Goal: Task Accomplishment & Management: Use online tool/utility

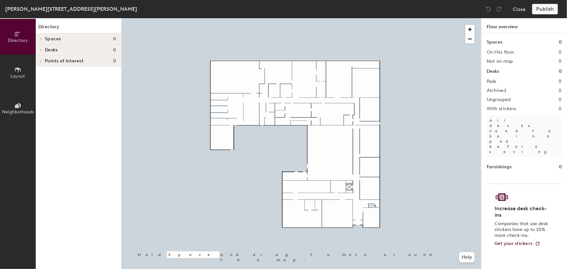
click at [16, 67] on icon at bounding box center [17, 69] width 7 height 7
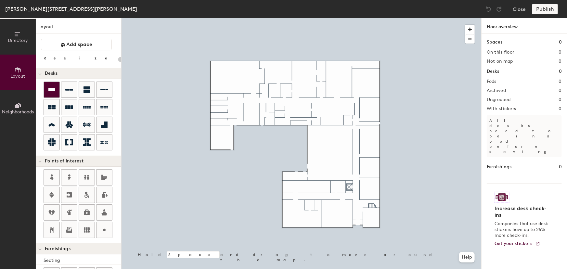
click at [55, 92] on icon at bounding box center [52, 90] width 8 height 8
click at [338, 83] on div "Directory Layout Neighborhoods Layout Add space Resize Desks Points of Interest…" at bounding box center [283, 143] width 567 height 251
type input "100"
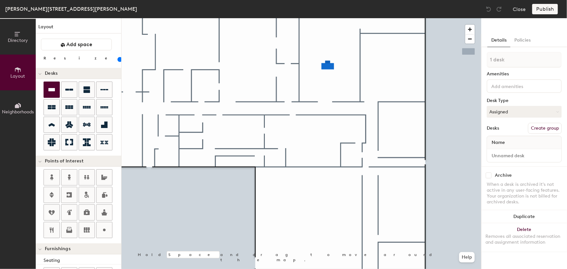
click at [509, 87] on input at bounding box center [519, 86] width 58 height 8
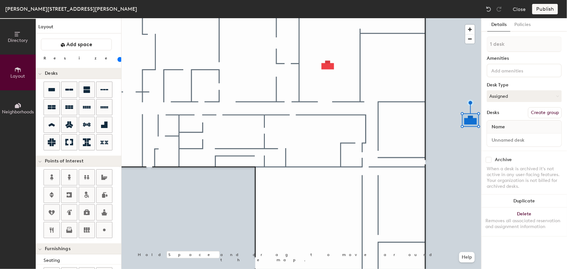
click at [506, 126] on span "Name" at bounding box center [498, 127] width 20 height 12
click at [492, 119] on div "1 desk Amenities Desk Type Assigned Desks Create group Name" at bounding box center [524, 93] width 75 height 114
click at [506, 137] on input at bounding box center [524, 139] width 72 height 9
type input "Work Bench A"
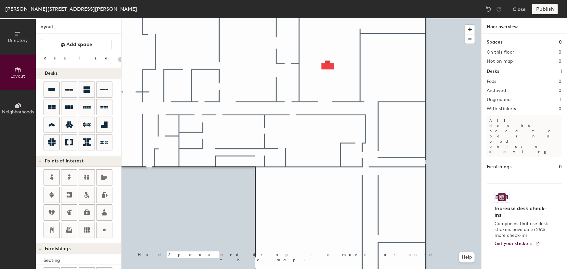
type input "100"
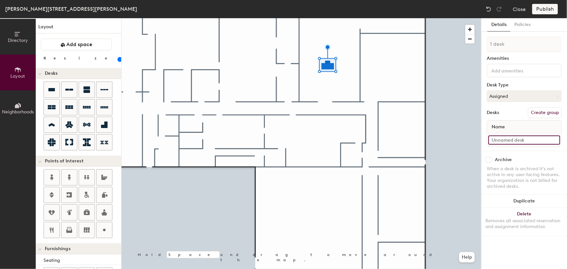
click at [503, 139] on input at bounding box center [524, 139] width 72 height 9
type input "Work Bench A"
click at [506, 98] on button "Assigned" at bounding box center [524, 96] width 75 height 12
click at [503, 136] on div "Hoteled" at bounding box center [519, 136] width 65 height 10
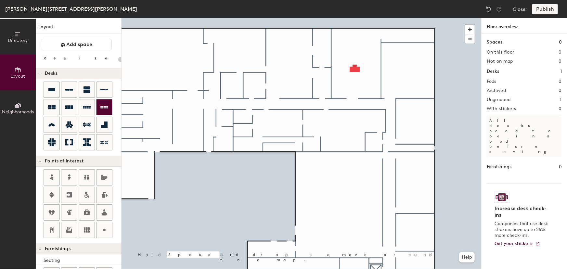
type input "100"
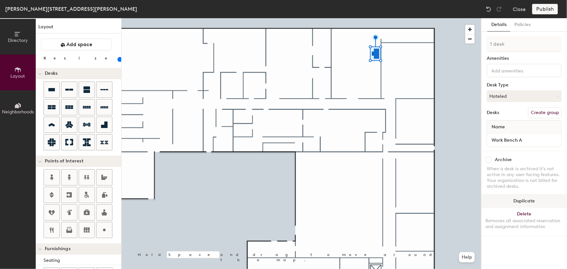
click at [526, 201] on button "Duplicate" at bounding box center [523, 201] width 85 height 13
click at [519, 144] on input at bounding box center [524, 139] width 72 height 9
type input "Work Bench B"
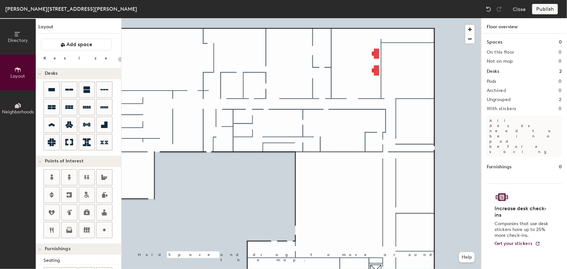
type input "100"
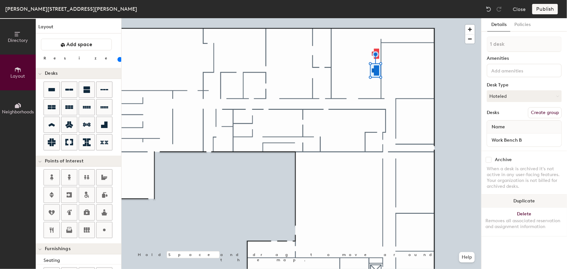
click at [523, 198] on button "Duplicate" at bounding box center [523, 201] width 85 height 13
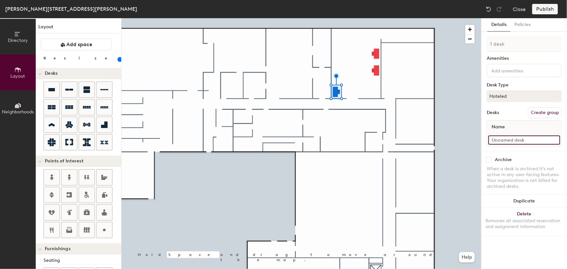
click at [516, 140] on input at bounding box center [524, 139] width 72 height 9
type input "Analog Electronics"
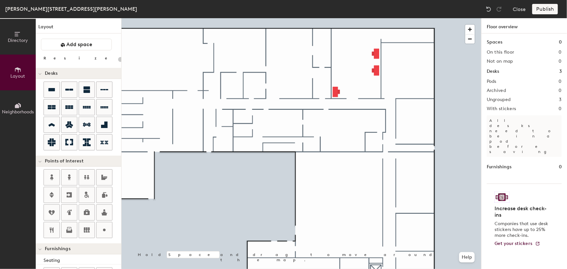
type input "100"
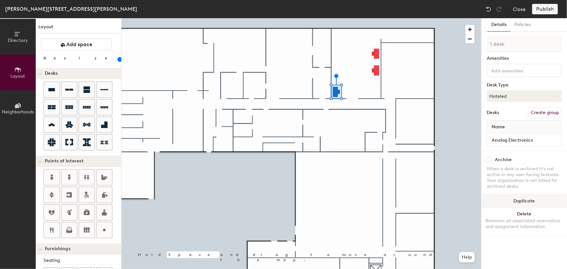
click at [530, 203] on button "Duplicate" at bounding box center [523, 201] width 85 height 13
click at [520, 138] on input at bounding box center [524, 139] width 72 height 9
type input "E"
type input "Digital Electronics"
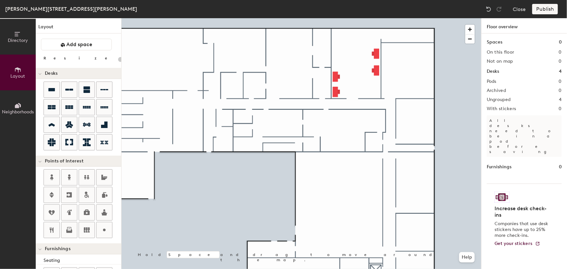
type input "100"
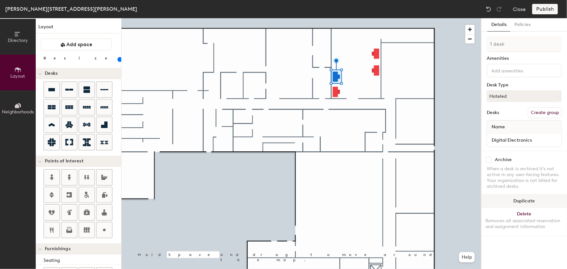
click at [531, 201] on button "Duplicate" at bounding box center [523, 201] width 85 height 13
click at [508, 139] on input at bounding box center [524, 139] width 72 height 9
type input "Electronics Fabrication"
click at [532, 200] on button "Duplicate" at bounding box center [523, 201] width 85 height 13
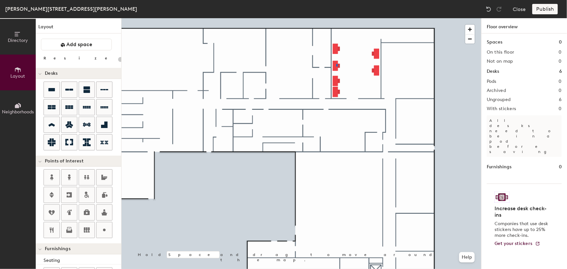
type input "100"
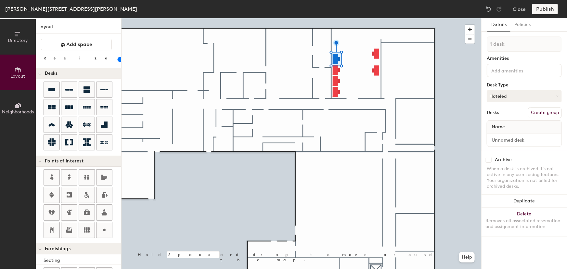
click at [511, 133] on div at bounding box center [524, 139] width 74 height 13
click at [513, 138] on input at bounding box center [524, 139] width 72 height 9
type input "Electric Machines"
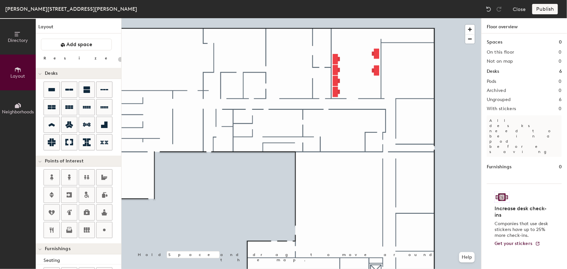
click at [537, 10] on div "Publish" at bounding box center [547, 9] width 30 height 10
click at [549, 10] on div "Publish" at bounding box center [547, 9] width 30 height 10
click at [544, 9] on div "Publish" at bounding box center [547, 9] width 30 height 10
click at [475, 18] on div at bounding box center [301, 18] width 360 height 0
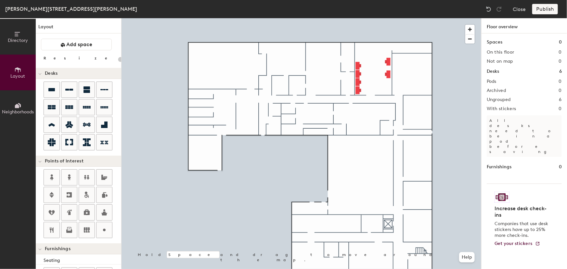
click at [541, 8] on div "Publish" at bounding box center [547, 9] width 30 height 10
click at [553, 10] on div "Publish" at bounding box center [547, 9] width 30 height 10
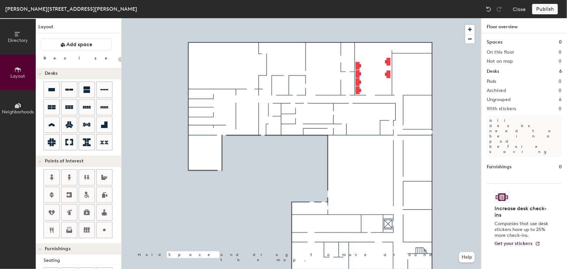
click at [553, 10] on div "Publish" at bounding box center [547, 9] width 30 height 10
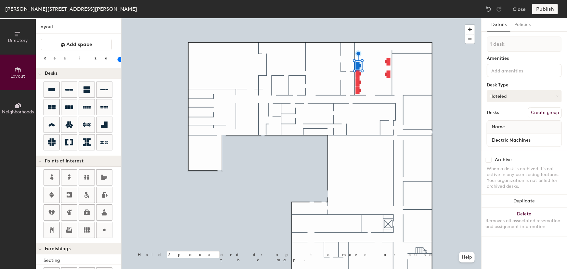
click at [548, 13] on div "Publish" at bounding box center [547, 9] width 30 height 10
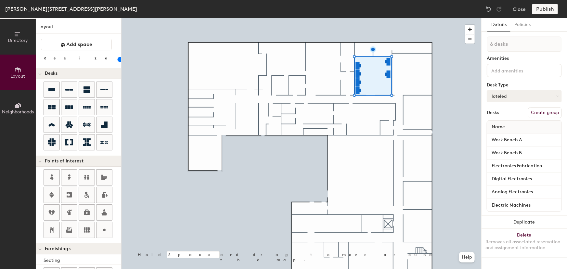
click at [545, 10] on div "Publish" at bounding box center [547, 9] width 30 height 10
click at [437, 18] on div at bounding box center [301, 18] width 360 height 0
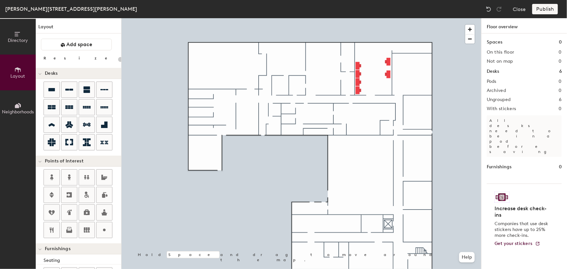
type input "20"
click at [13, 39] on span "Directory" at bounding box center [18, 41] width 20 height 6
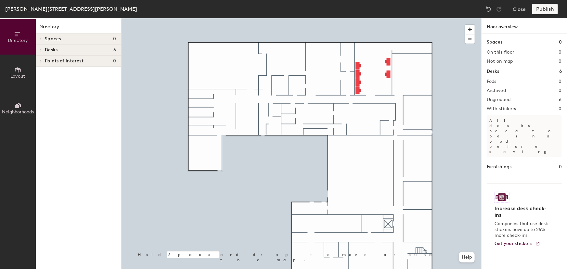
click at [18, 73] on span "Layout" at bounding box center [18, 76] width 15 height 6
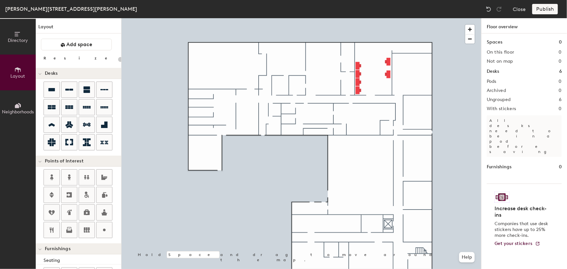
click at [17, 108] on icon at bounding box center [17, 106] width 4 height 4
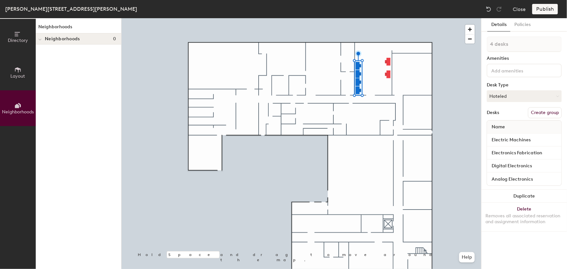
click at [539, 12] on div "Publish" at bounding box center [547, 9] width 30 height 10
click at [539, 9] on div "Publish" at bounding box center [547, 9] width 30 height 10
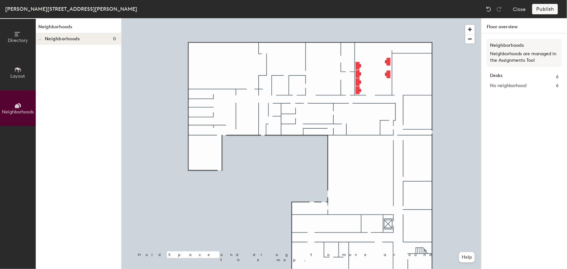
click at [21, 38] on span "Directory" at bounding box center [18, 41] width 20 height 6
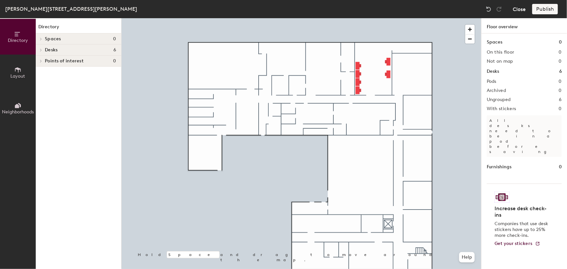
click at [518, 8] on button "Close" at bounding box center [519, 9] width 13 height 10
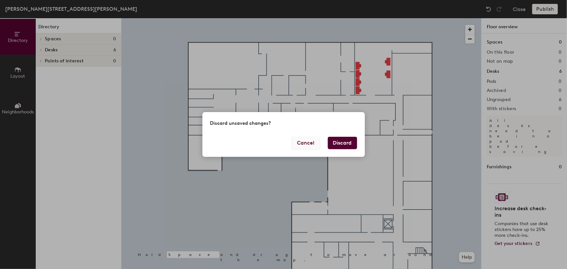
click at [312, 143] on button "Cancel" at bounding box center [306, 143] width 28 height 12
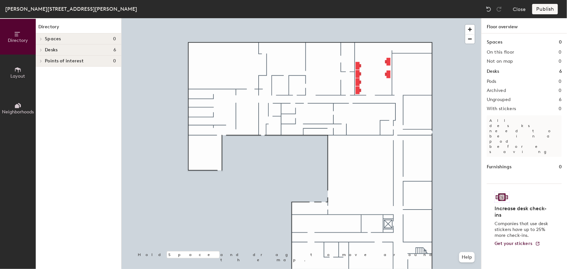
click at [547, 7] on div "Publish" at bounding box center [547, 9] width 30 height 10
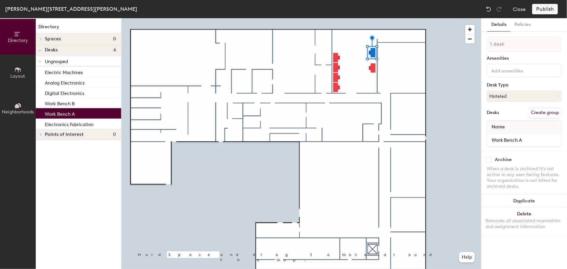
click at [544, 8] on div "Publish" at bounding box center [547, 9] width 30 height 10
click at [544, 9] on div "Publish" at bounding box center [547, 9] width 30 height 10
click at [552, 4] on div "Publish" at bounding box center [547, 9] width 30 height 10
click at [550, 8] on div "Publish" at bounding box center [547, 9] width 30 height 10
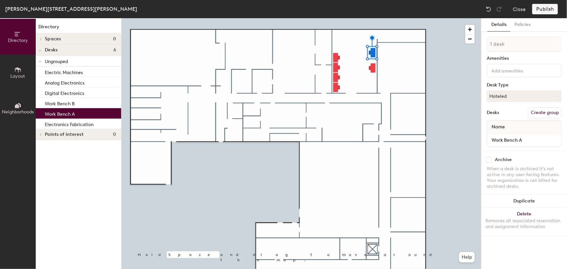
click at [550, 8] on div "Publish" at bounding box center [547, 9] width 30 height 10
click at [550, 7] on div "Publish" at bounding box center [547, 9] width 30 height 10
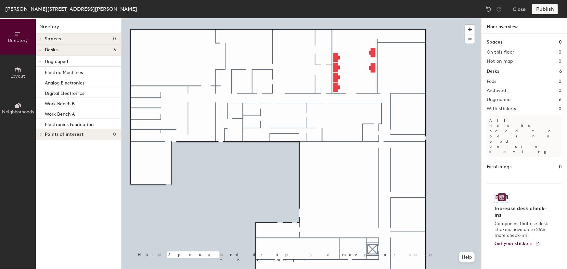
click at [542, 6] on div "Publish" at bounding box center [547, 9] width 30 height 10
click at [544, 7] on div "Publish" at bounding box center [547, 9] width 30 height 10
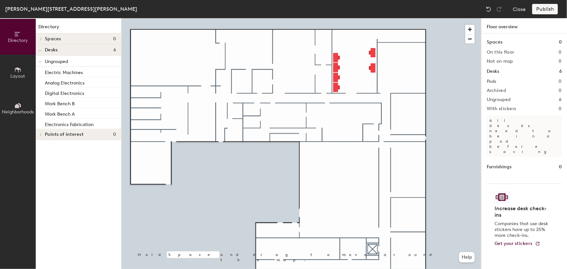
click at [544, 7] on div "Publish" at bounding box center [547, 9] width 30 height 10
click at [546, 9] on div "Publish" at bounding box center [547, 9] width 30 height 10
click at [540, 5] on div "Publish" at bounding box center [547, 9] width 30 height 10
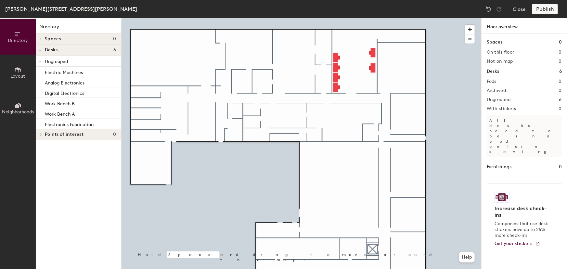
click at [540, 5] on div "Publish" at bounding box center [547, 9] width 30 height 10
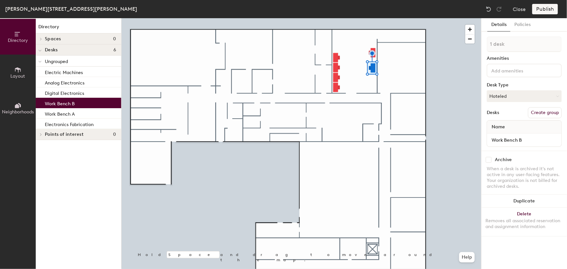
click at [546, 8] on div "Publish" at bounding box center [547, 9] width 30 height 10
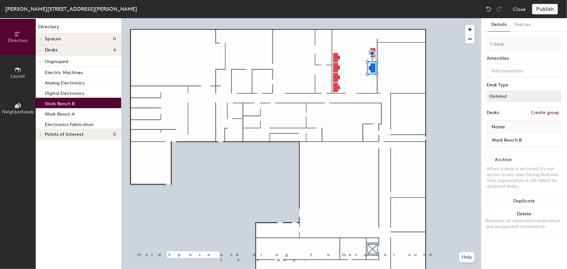
click at [546, 8] on div "Publish" at bounding box center [547, 9] width 30 height 10
click at [540, 9] on div "Publish" at bounding box center [547, 9] width 30 height 10
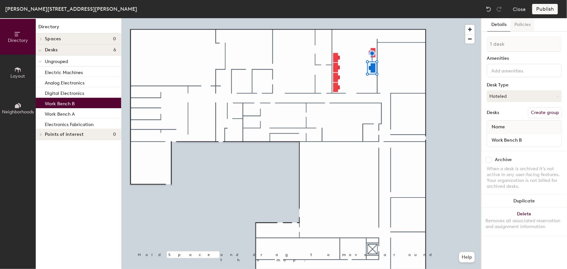
click at [522, 23] on button "Policies" at bounding box center [522, 24] width 24 height 13
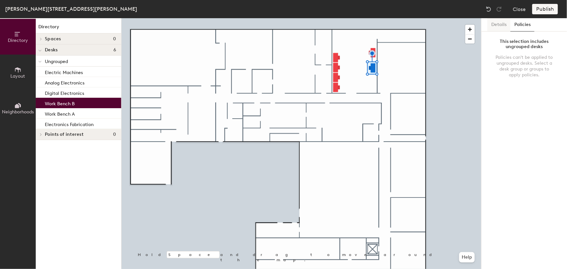
click at [500, 25] on button "Details" at bounding box center [498, 24] width 23 height 13
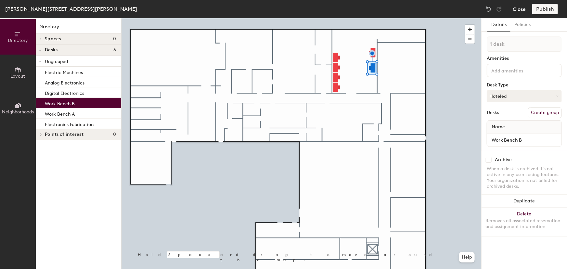
click at [516, 10] on button "Close" at bounding box center [519, 9] width 13 height 10
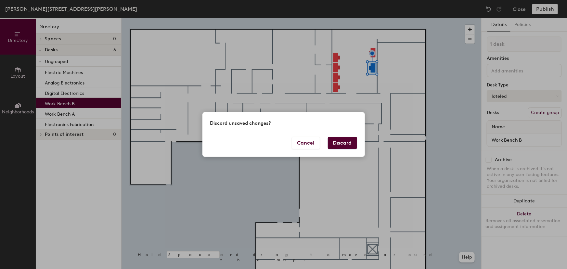
click at [345, 145] on button "Discard" at bounding box center [342, 143] width 29 height 12
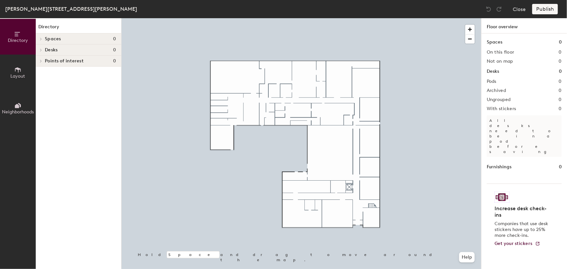
click at [48, 50] on span "Desks" at bounding box center [51, 49] width 13 height 5
click at [15, 75] on span "Layout" at bounding box center [18, 76] width 15 height 6
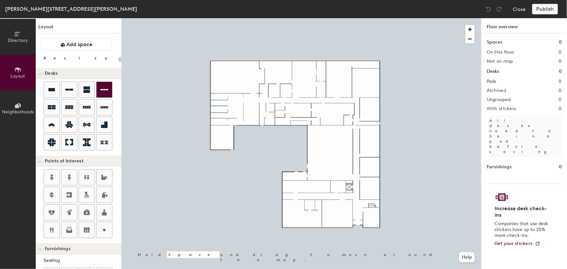
click at [347, 74] on div "Directory Layout Neighborhoods Layout Add space Resize Desks Points of Interest…" at bounding box center [283, 143] width 567 height 251
type input "100"
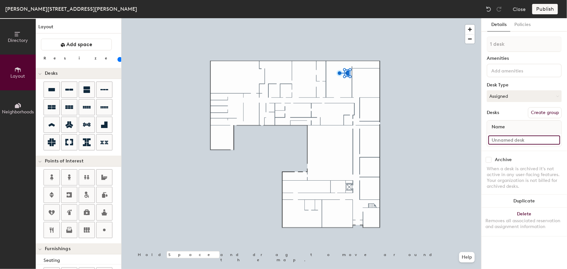
click at [514, 139] on input at bounding box center [524, 139] width 72 height 9
type input "Work Bench A"
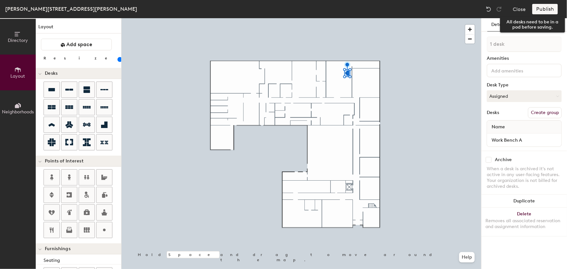
click at [544, 6] on div "Publish" at bounding box center [547, 9] width 30 height 10
click at [546, 7] on div "Publish" at bounding box center [547, 9] width 30 height 10
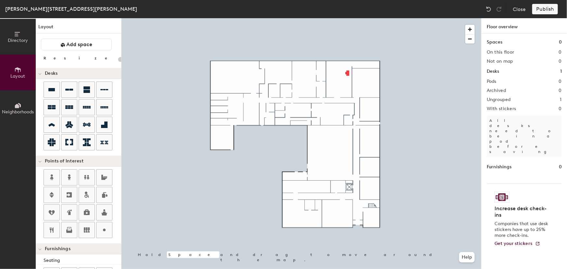
click at [541, 11] on div "Publish" at bounding box center [547, 9] width 30 height 10
type input "20"
click at [541, 11] on div "Publish" at bounding box center [547, 9] width 30 height 10
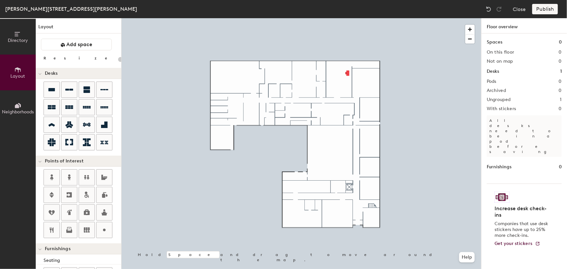
click at [541, 11] on div "Publish" at bounding box center [547, 9] width 30 height 10
click at [545, 9] on div "Publish" at bounding box center [547, 9] width 30 height 10
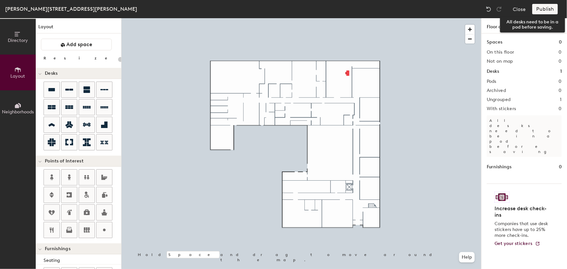
click at [555, 10] on div "Publish" at bounding box center [547, 9] width 30 height 10
click at [551, 9] on div "Publish" at bounding box center [547, 9] width 30 height 10
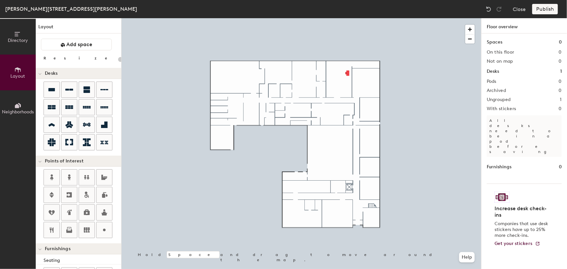
click at [551, 9] on div "Publish" at bounding box center [547, 9] width 30 height 10
